Goal: Information Seeking & Learning: Learn about a topic

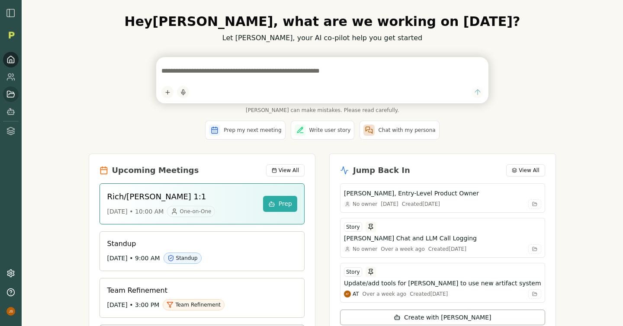
click at [13, 91] on icon at bounding box center [10, 94] width 9 height 9
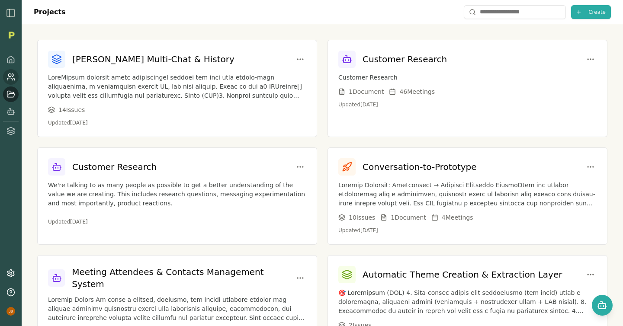
click at [11, 80] on icon at bounding box center [10, 77] width 9 height 9
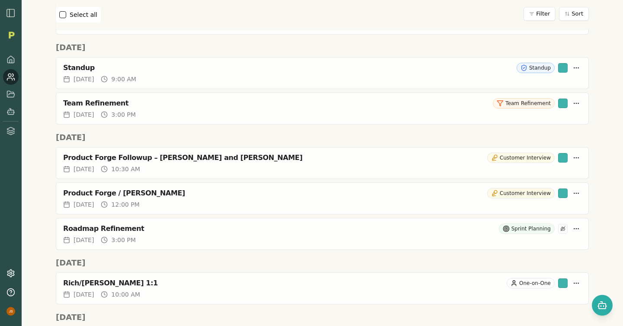
scroll to position [499, 0]
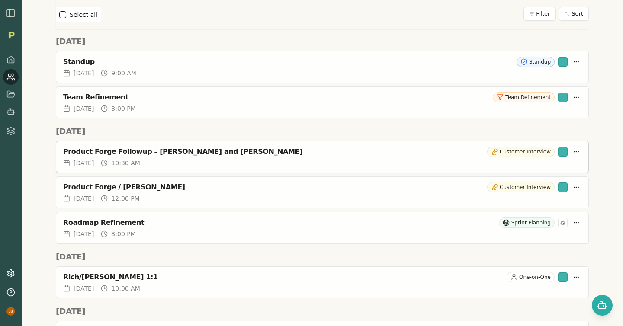
click at [250, 157] on div "Product Forge Followup – Rich Theil and Todd Labrum Customer Interview" at bounding box center [322, 150] width 532 height 17
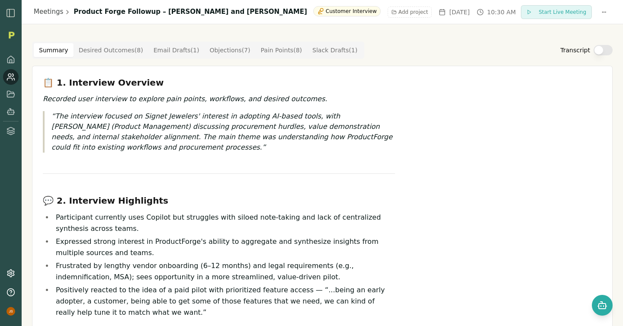
click at [594, 52] on button "Transcript" at bounding box center [603, 50] width 19 height 10
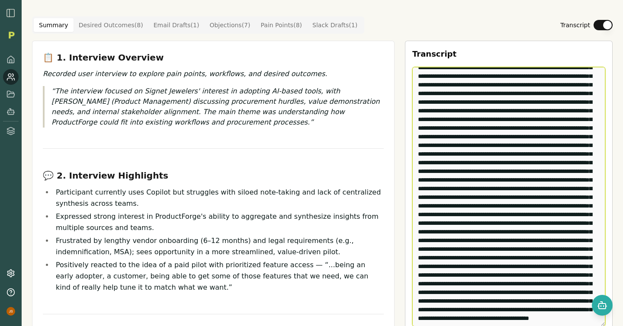
scroll to position [4924, 0]
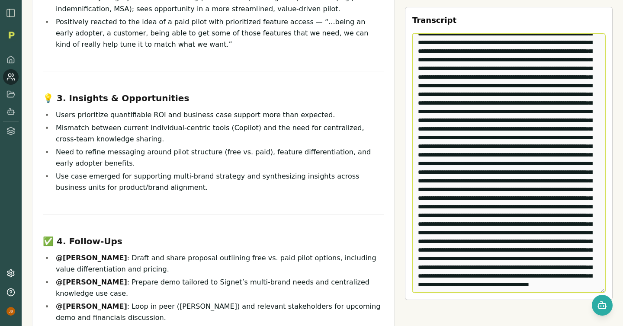
drag, startPoint x: 407, startPoint y: 102, endPoint x: 562, endPoint y: 326, distance: 272.5
click at [562, 326] on div "Transcript Edit Transcript" at bounding box center [509, 116] width 208 height 639
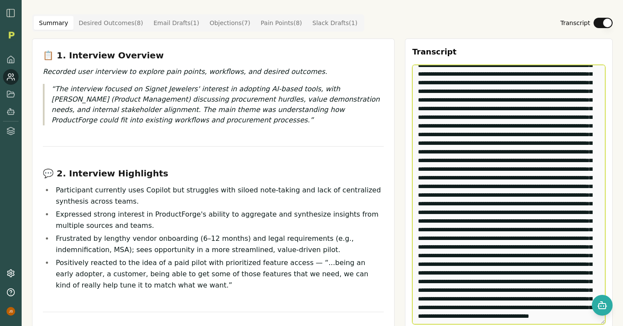
scroll to position [0, 0]
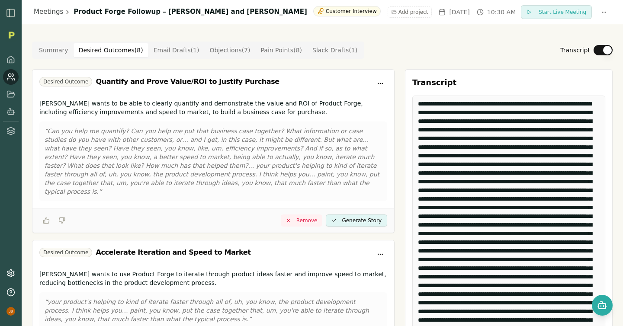
click at [117, 50] on Outcome "Desired Outcomes ( 8 )" at bounding box center [111, 50] width 75 height 14
click at [167, 53] on Draft "Email Drafts ( 1 )" at bounding box center [176, 50] width 56 height 14
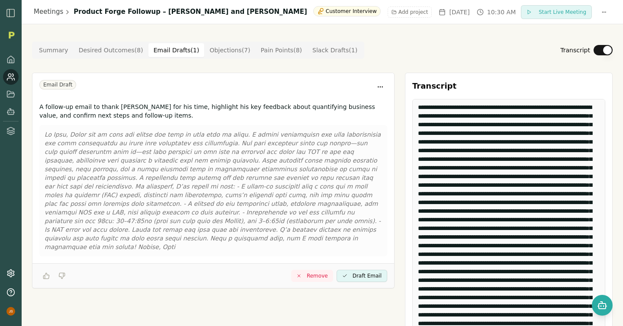
click at [231, 43] on button "Objections ( 7 )" at bounding box center [229, 50] width 51 height 14
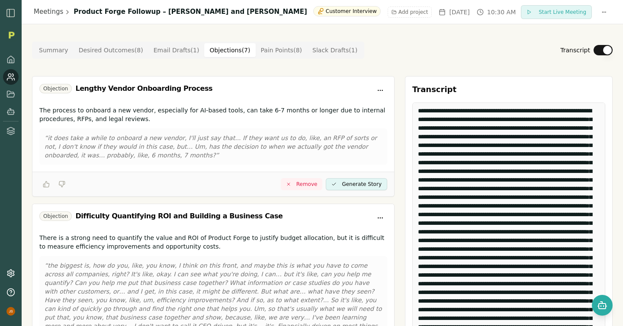
click at [270, 54] on Point "Pain Points ( 8 )" at bounding box center [282, 50] width 52 height 14
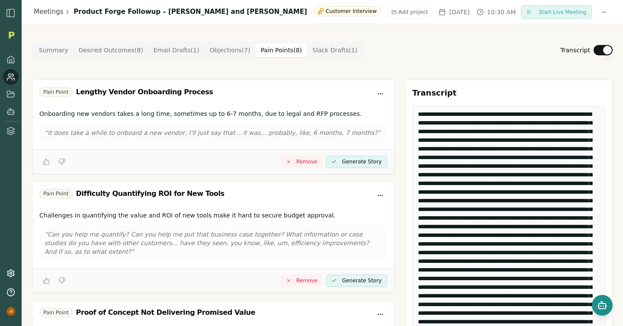
click at [599, 307] on rect "Open chat" at bounding box center [602, 306] width 7 height 5
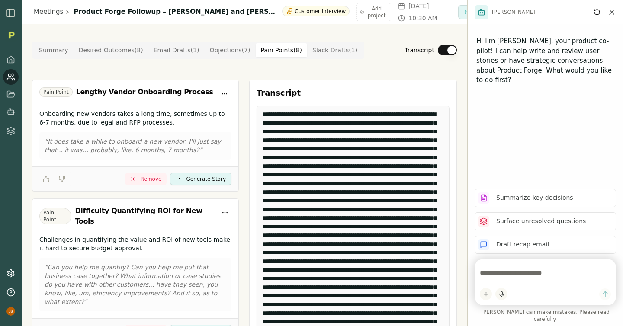
click at [564, 282] on textarea at bounding box center [545, 272] width 131 height 17
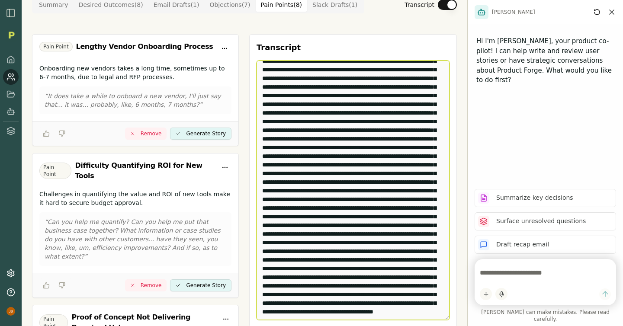
scroll to position [4924, 0]
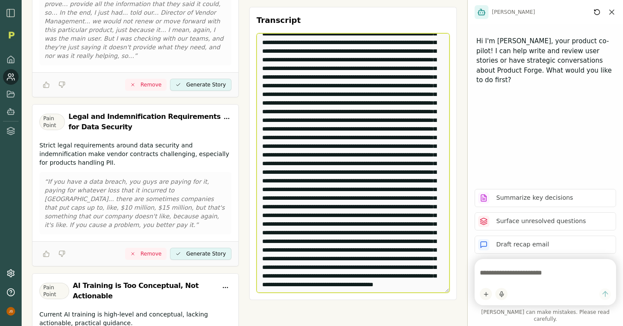
drag, startPoint x: 255, startPoint y: 112, endPoint x: 394, endPoint y: 326, distance: 255.3
click at [394, 326] on div "Meetings Product Forge Followup – Rich Theil and Todd Labrum Customer Interview…" at bounding box center [245, 163] width 446 height 326
